Goal: Transaction & Acquisition: Download file/media

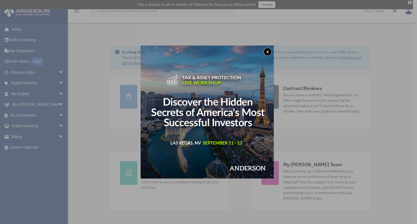
click at [269, 54] on button "x" at bounding box center [267, 52] width 8 height 8
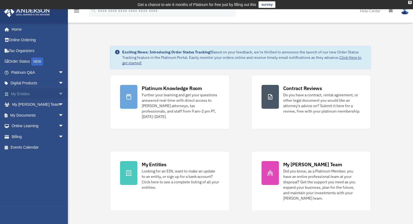
click at [40, 93] on link "My Entities arrow_drop_down" at bounding box center [38, 93] width 68 height 11
click at [58, 94] on span "arrow_drop_down" at bounding box center [63, 93] width 11 height 11
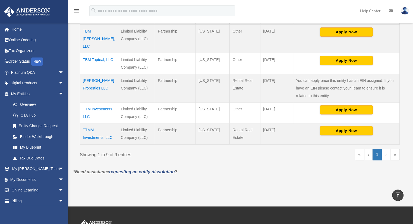
scroll to position [245, 0]
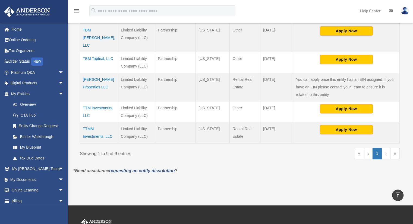
click at [90, 134] on td "TTMM Investments, LLC" at bounding box center [99, 132] width 38 height 21
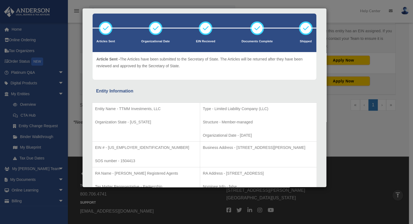
scroll to position [0, 0]
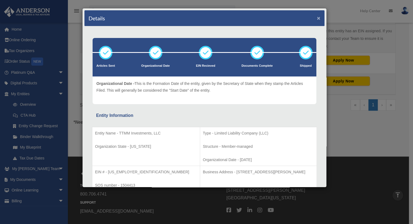
click at [317, 18] on button "×" at bounding box center [319, 18] width 4 height 6
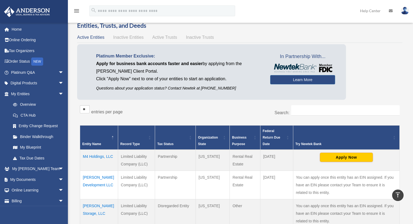
scroll to position [19, 0]
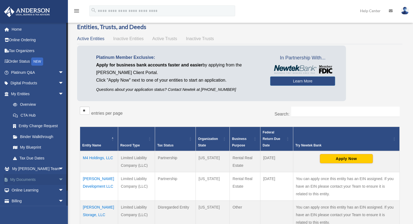
click at [31, 180] on link "My Documents arrow_drop_down" at bounding box center [38, 179] width 68 height 11
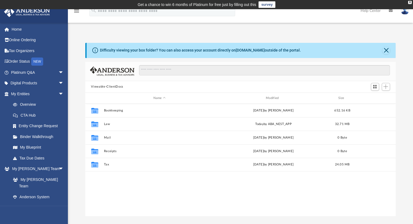
scroll to position [119, 306]
click at [35, 135] on link "Binder Walkthrough" at bounding box center [40, 136] width 64 height 11
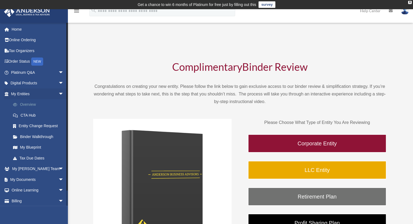
click at [31, 102] on link "Overview" at bounding box center [40, 104] width 64 height 11
click at [29, 181] on link "My Documents arrow_drop_down" at bounding box center [38, 179] width 68 height 11
click at [58, 179] on span "arrow_drop_down" at bounding box center [63, 179] width 11 height 11
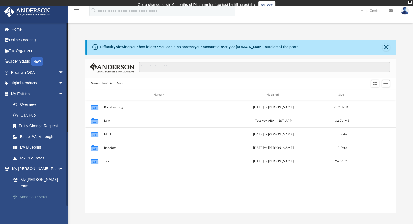
scroll to position [119, 306]
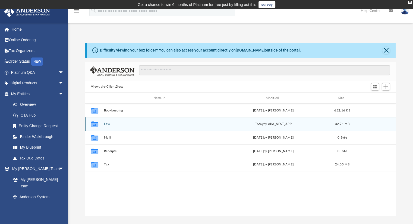
click at [107, 124] on button "Law" at bounding box center [159, 124] width 111 height 4
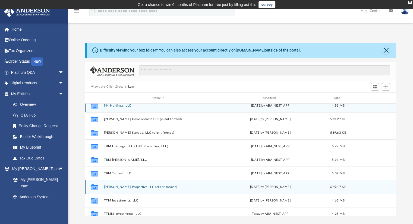
scroll to position [10, 0]
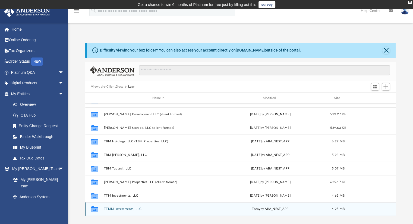
click at [264, 209] on div "[DATE] by ABA_NEST_APP" at bounding box center [269, 209] width 109 height 5
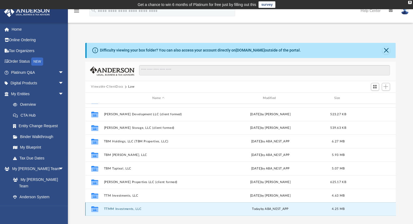
click at [112, 209] on button "TTMM Investments, LLC" at bounding box center [158, 210] width 109 height 4
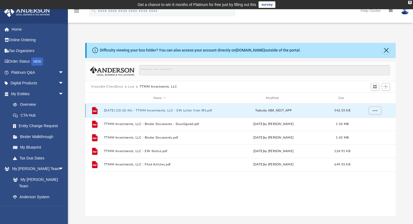
click at [179, 110] on button "[DATE] (10:32:46) - TTMM Investments, LLC - EIN Letter from IRS.pdf" at bounding box center [159, 111] width 111 height 4
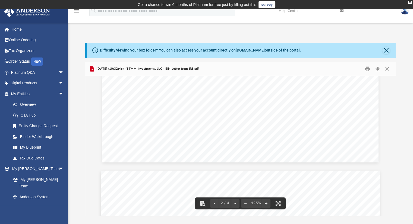
scroll to position [640, 0]
drag, startPoint x: 394, startPoint y: 144, endPoint x: 394, endPoint y: 77, distance: 66.5
click at [394, 77] on div "2 / 4 125%" at bounding box center [240, 146] width 310 height 140
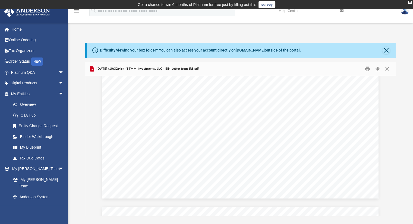
scroll to position [217, 0]
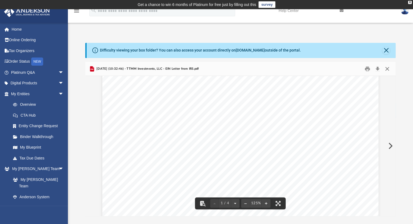
click at [387, 68] on button "Close" at bounding box center [387, 69] width 10 height 8
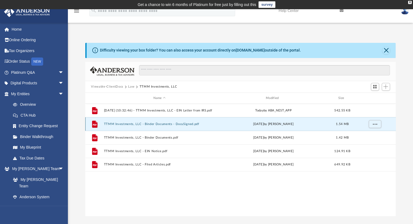
click at [188, 125] on button "TTMM Investments, LLC - Binder Documents - DocuSigned.pdf" at bounding box center [159, 124] width 111 height 4
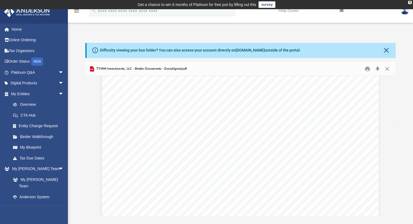
scroll to position [26314, 0]
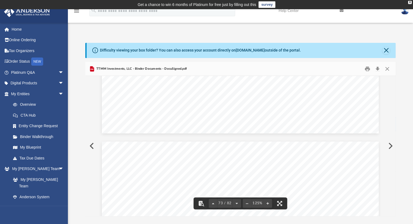
click at [302, 175] on span "THIS ASSIGNMENT AND ASSUMPTION OF MEMBERSHIP INTERESTS (this “Assignment”) is" at bounding box center [240, 177] width 211 height 5
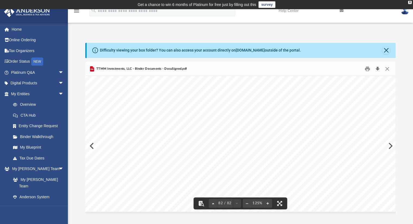
click at [376, 68] on button "Download" at bounding box center [378, 69] width 10 height 8
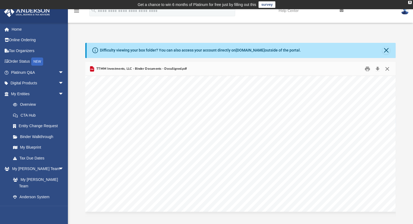
click at [387, 69] on button "Close" at bounding box center [387, 69] width 10 height 8
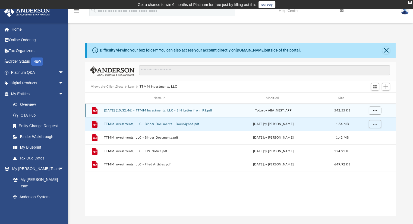
click at [373, 112] on button "More options" at bounding box center [374, 111] width 12 height 8
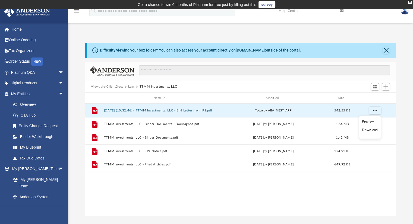
click at [369, 130] on li "Download" at bounding box center [370, 130] width 16 height 6
